Goal: Information Seeking & Learning: Learn about a topic

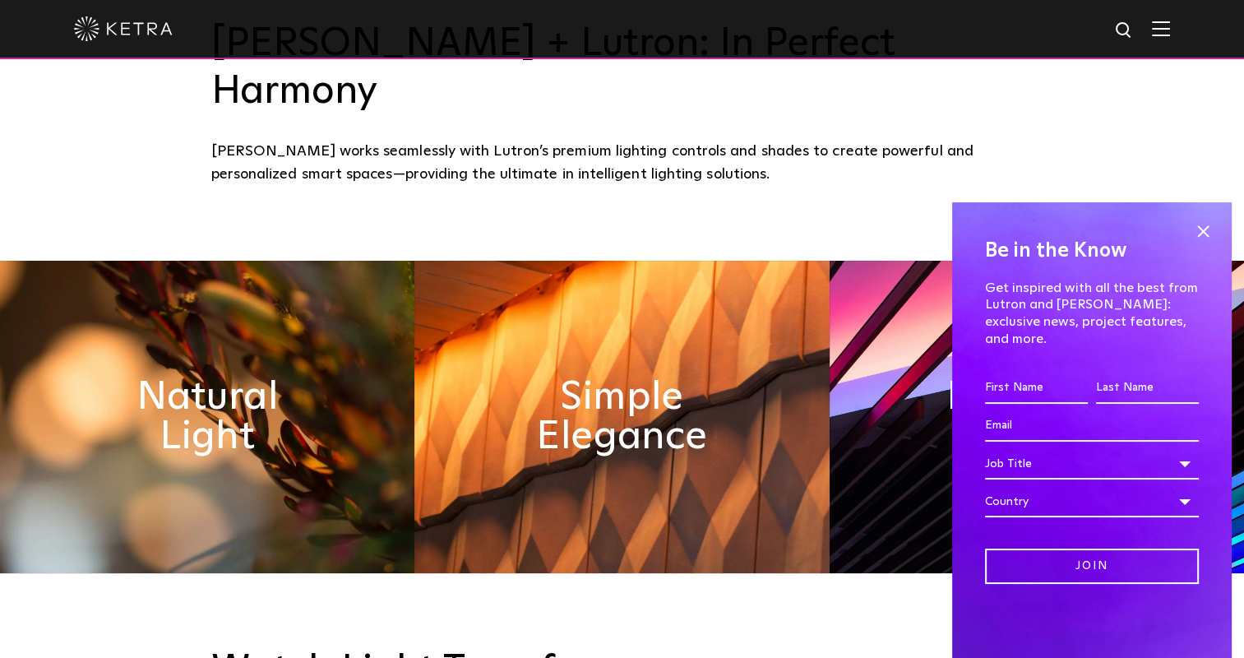
scroll to position [822, 0]
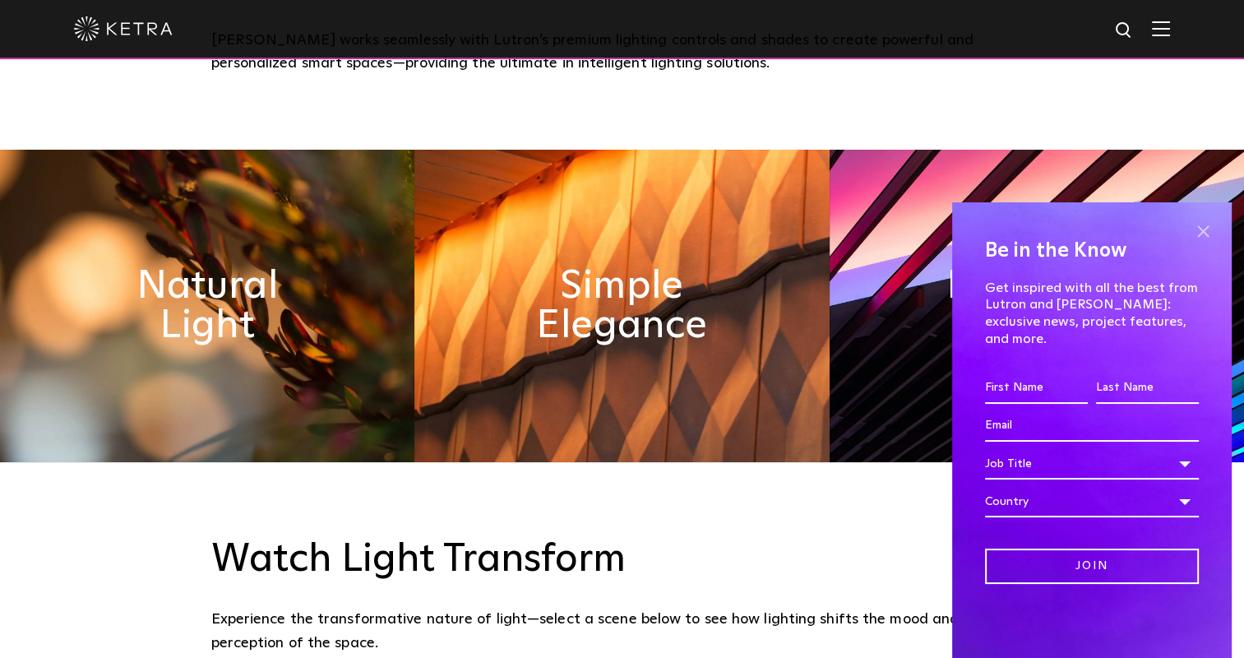
click at [1199, 243] on span at bounding box center [1203, 231] width 25 height 25
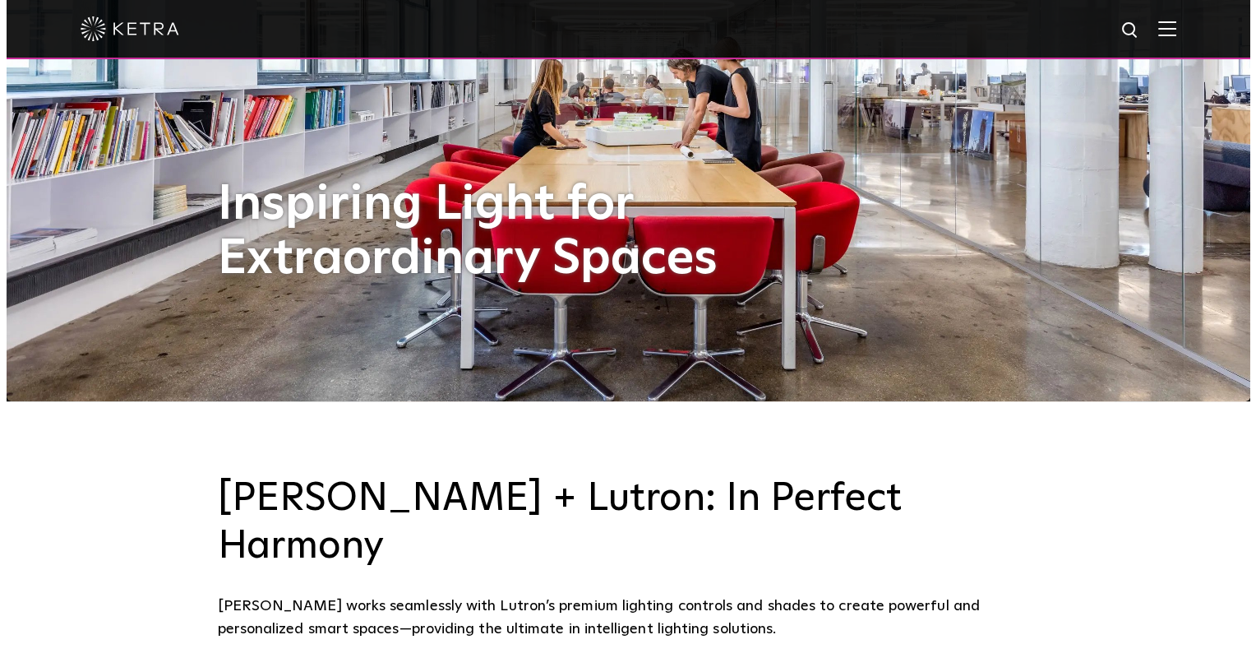
scroll to position [0, 0]
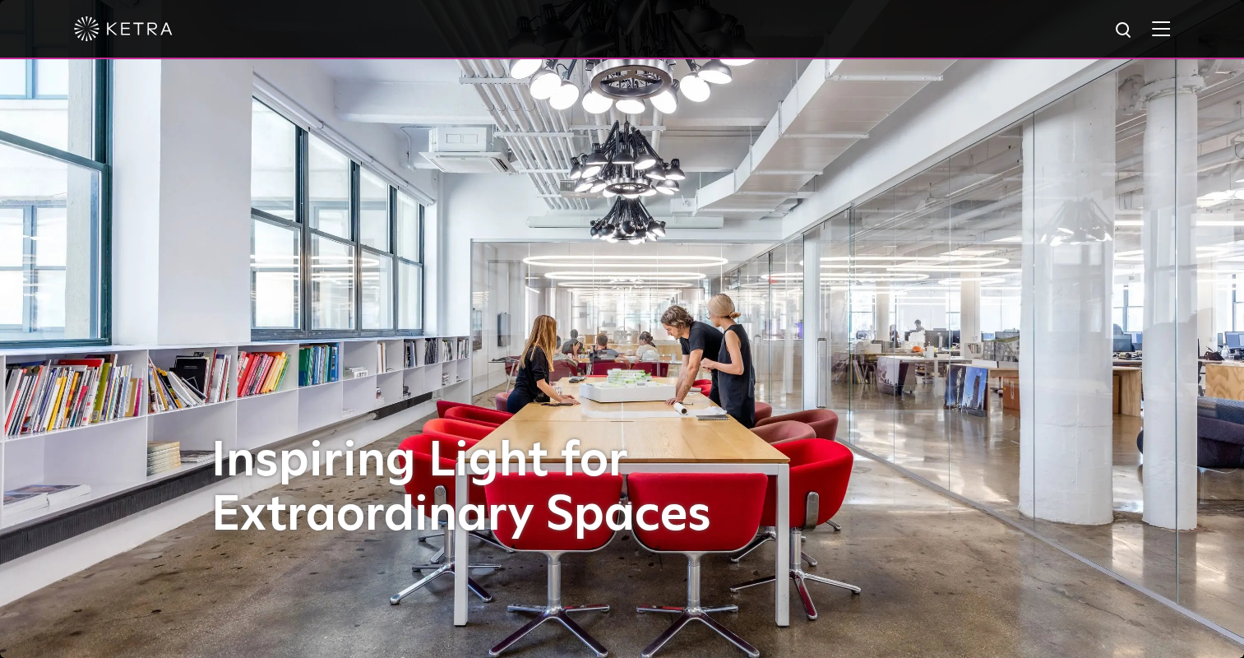
click at [1169, 30] on img at bounding box center [1161, 29] width 18 height 16
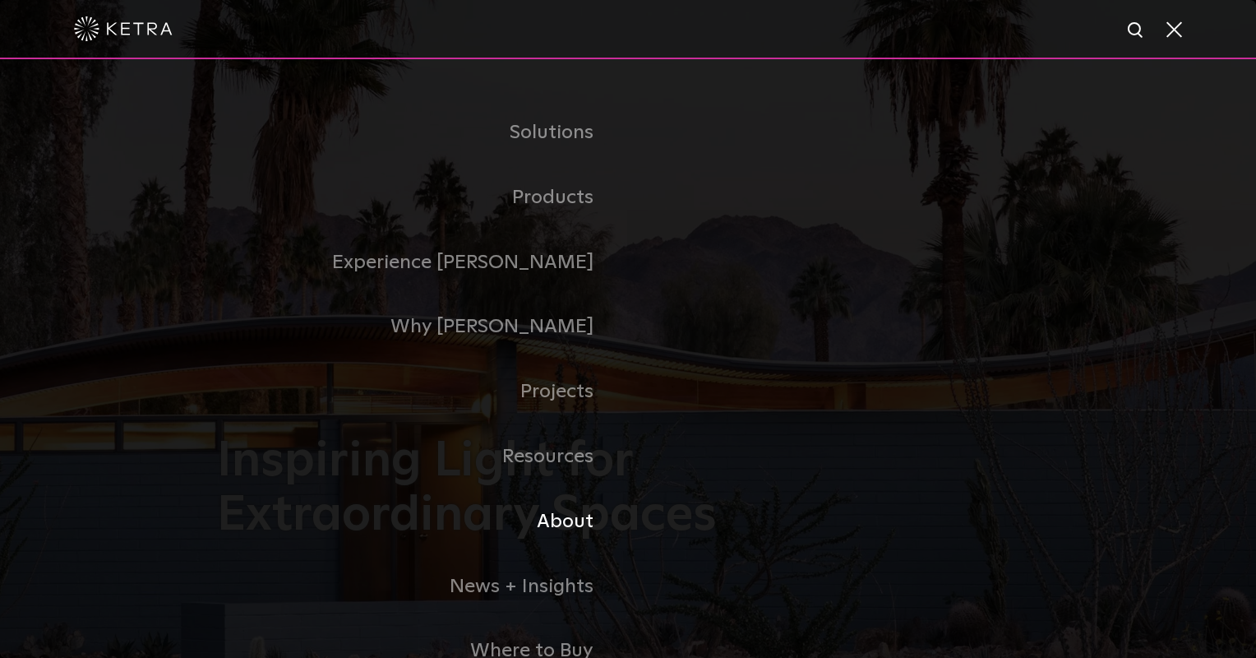
click at [536, 525] on link "About" at bounding box center [422, 521] width 411 height 65
